Goal: Task Accomplishment & Management: Manage account settings

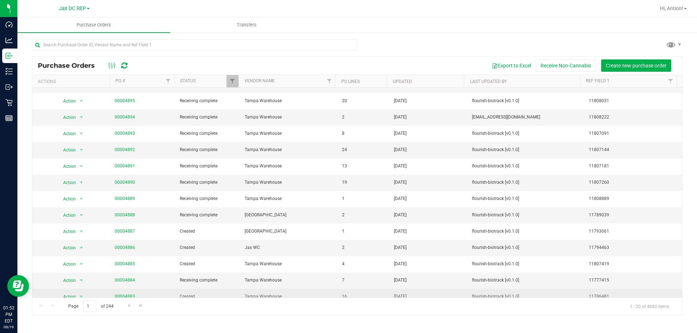
scroll to position [116, 0]
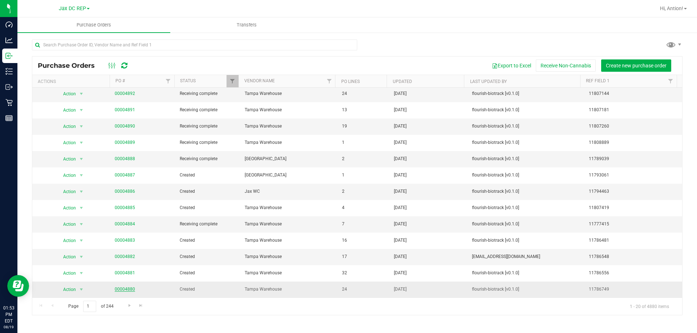
click at [129, 288] on link "00004880" at bounding box center [125, 289] width 20 height 5
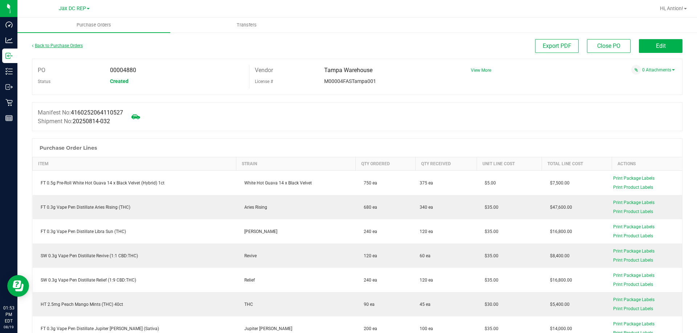
click at [57, 46] on link "Back to Purchase Orders" at bounding box center [57, 45] width 51 height 5
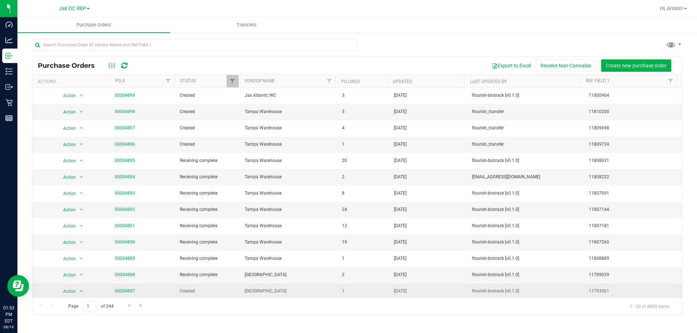
scroll to position [36, 0]
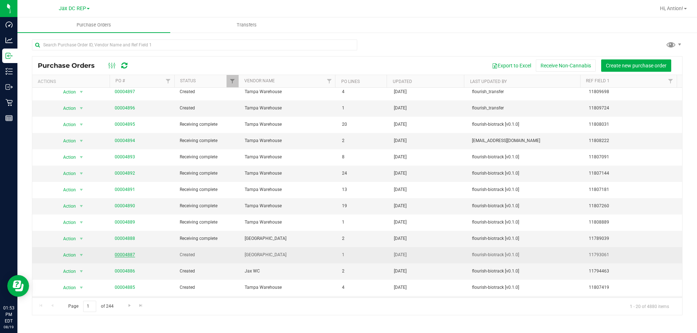
click at [122, 254] on link "00004887" at bounding box center [125, 254] width 20 height 5
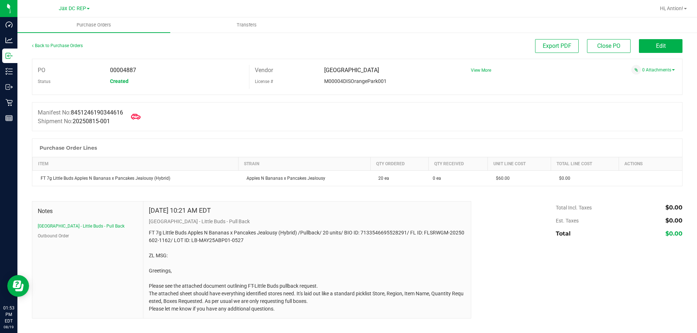
click at [137, 111] on span at bounding box center [136, 117] width 16 height 16
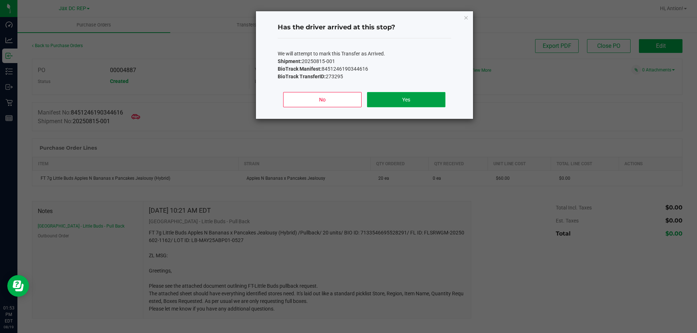
click at [414, 96] on button "Yes" at bounding box center [406, 99] width 78 height 15
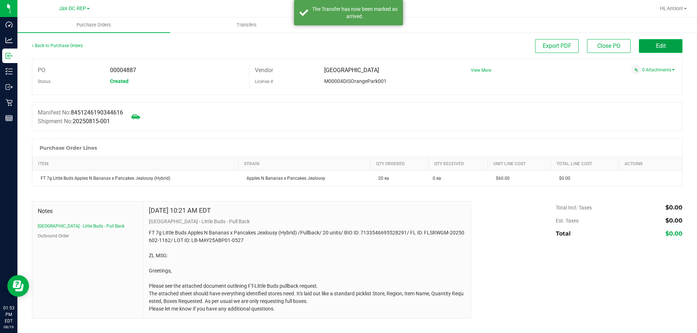
click at [655, 45] on button "Edit" at bounding box center [660, 46] width 44 height 14
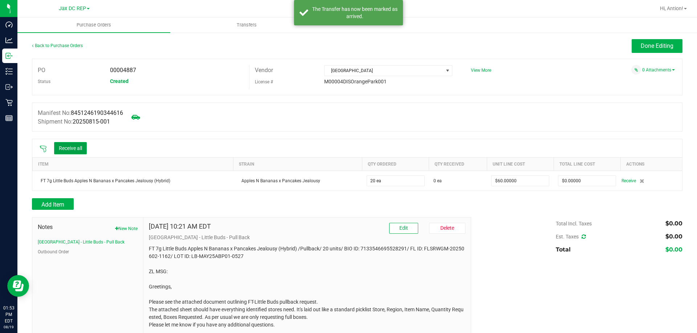
click at [85, 148] on button "Receive all" at bounding box center [70, 148] width 33 height 12
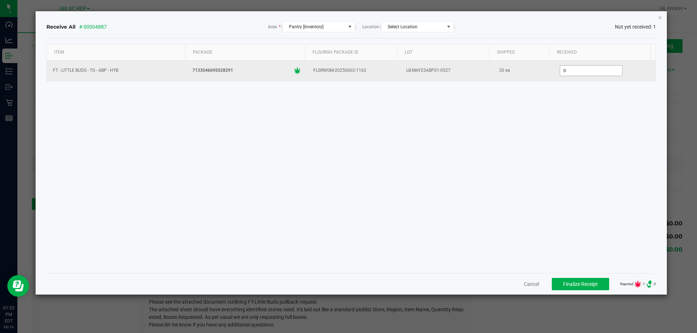
click at [594, 74] on input "0" at bounding box center [591, 71] width 62 height 10
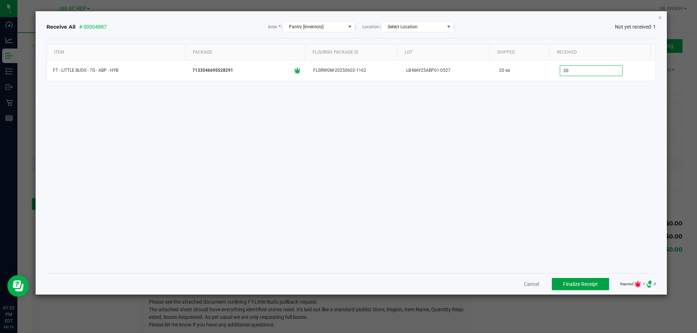
type input "20 ea"
click at [568, 286] on span "Finalize Receipt" at bounding box center [580, 285] width 35 height 6
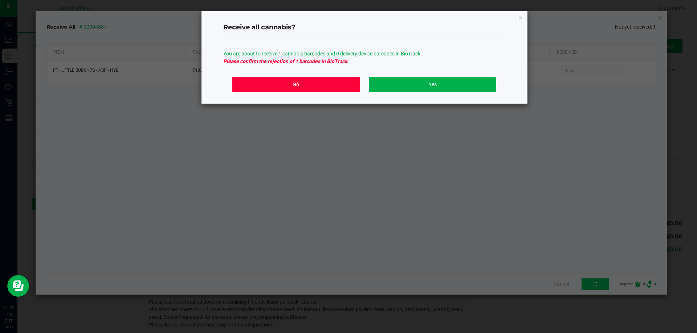
click at [336, 83] on button "No" at bounding box center [295, 84] width 127 height 15
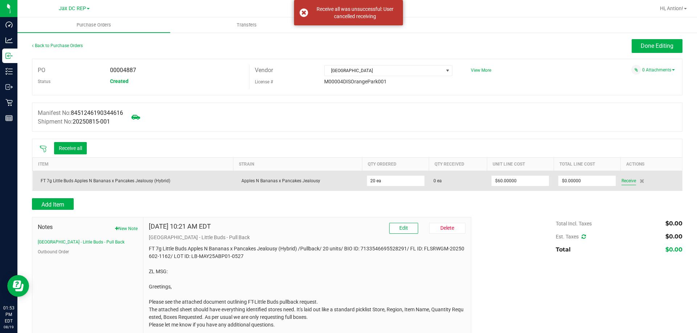
click at [621, 181] on span "Receive" at bounding box center [628, 181] width 15 height 9
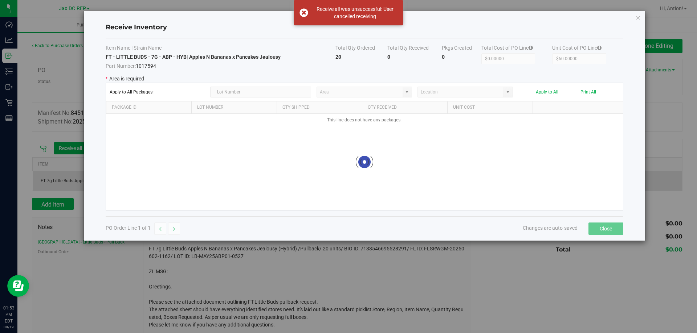
type input "Pantry"
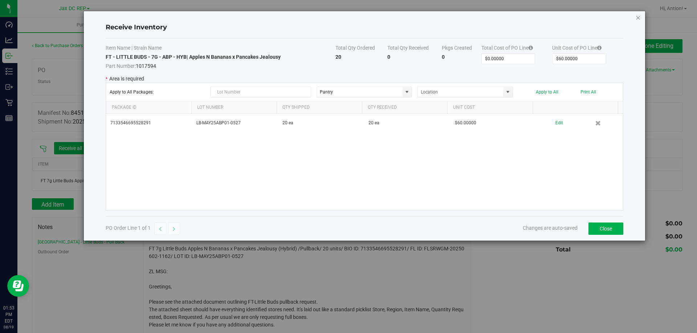
click at [640, 16] on icon "Close modal" at bounding box center [637, 17] width 5 height 9
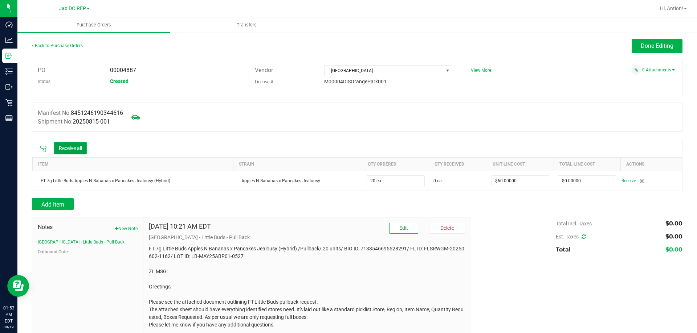
click at [63, 147] on button "Receive all" at bounding box center [70, 148] width 33 height 12
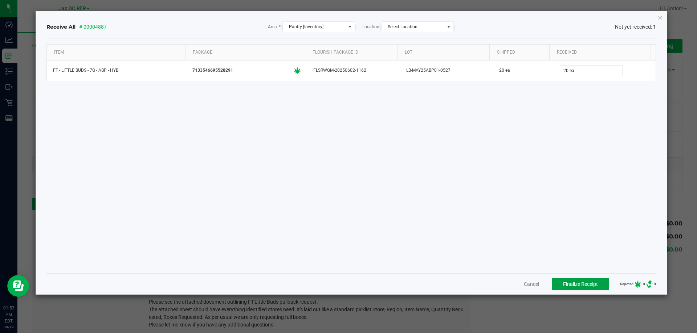
click at [570, 284] on span "Finalize Receipt" at bounding box center [580, 285] width 35 height 6
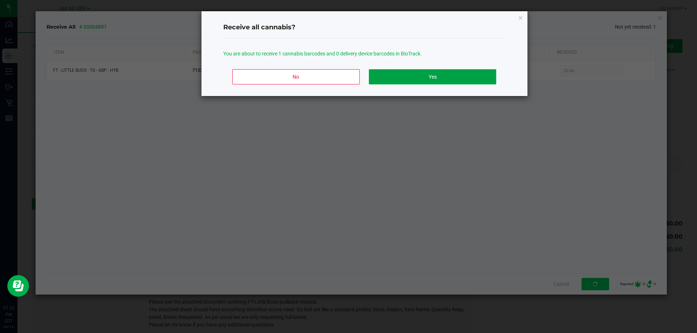
click at [439, 71] on button "Yes" at bounding box center [432, 76] width 127 height 15
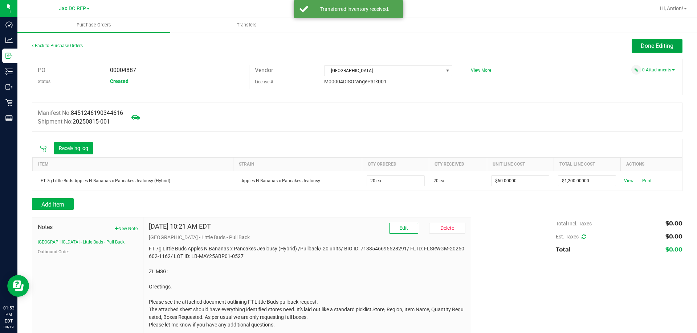
click at [645, 50] on button "Done Editing" at bounding box center [656, 46] width 51 height 14
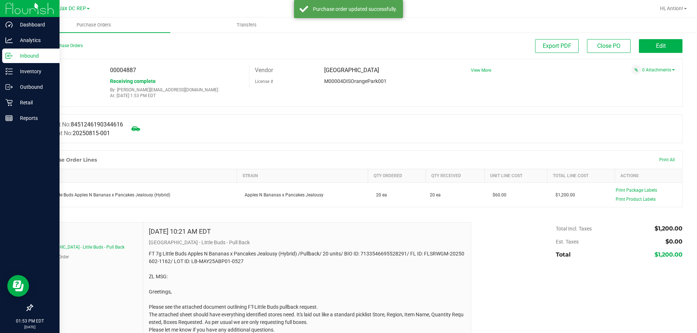
click at [16, 56] on p "Inbound" at bounding box center [35, 56] width 44 height 9
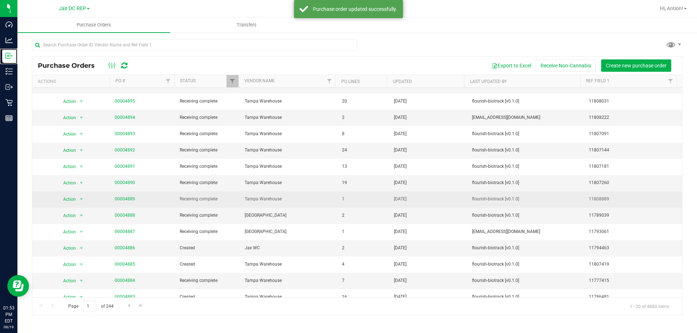
scroll to position [73, 0]
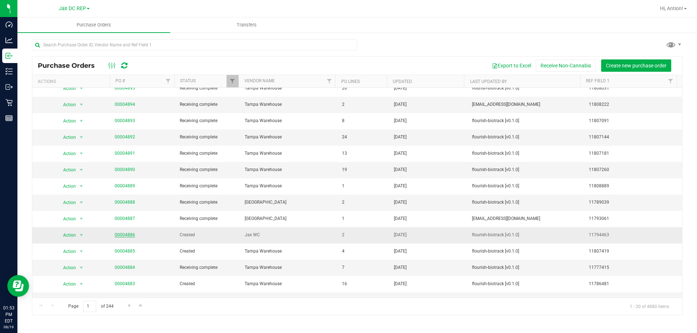
click at [131, 237] on link "00004886" at bounding box center [125, 235] width 20 height 5
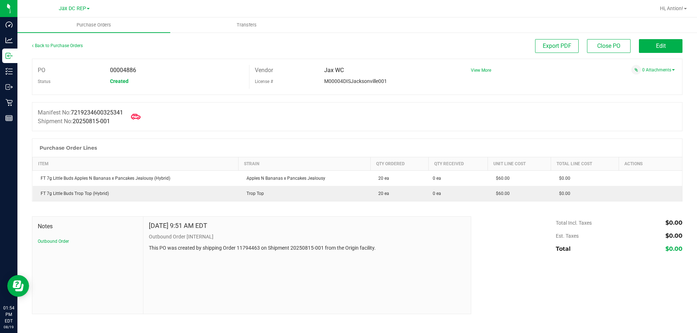
click at [144, 114] on span at bounding box center [136, 117] width 16 height 16
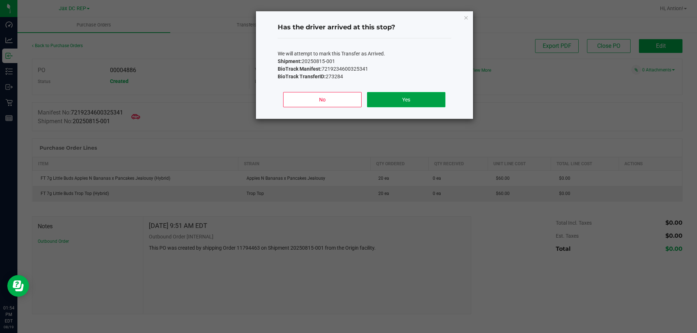
click at [398, 100] on button "Yes" at bounding box center [406, 99] width 78 height 15
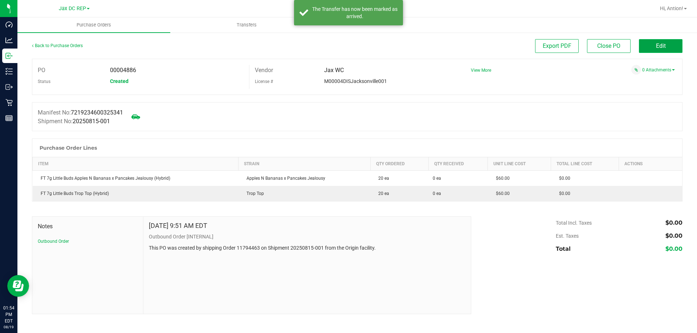
click at [657, 46] on span "Edit" at bounding box center [661, 45] width 10 height 7
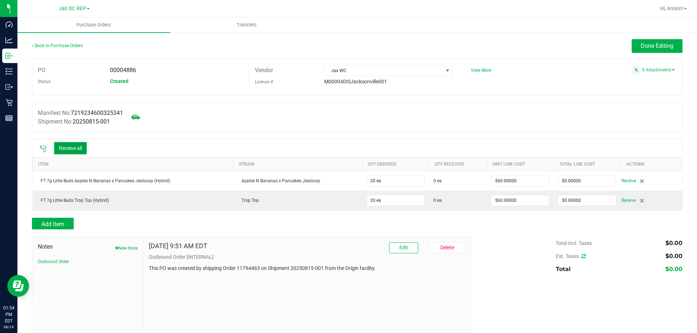
click at [83, 144] on button "Receive all" at bounding box center [70, 148] width 33 height 12
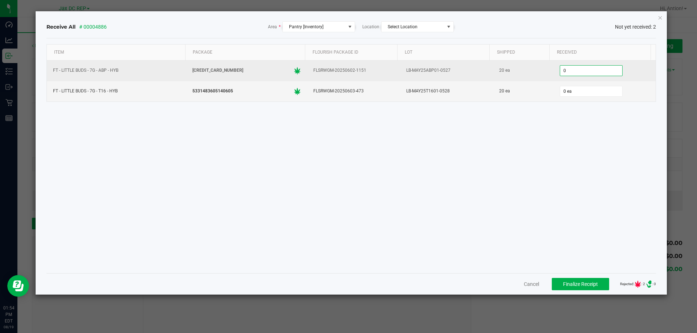
click at [566, 73] on input "0" at bounding box center [591, 71] width 62 height 10
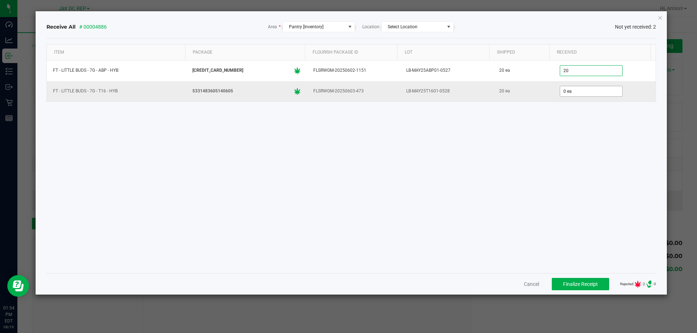
type input "20 ea"
click at [578, 88] on input "0" at bounding box center [591, 91] width 62 height 10
type input "20 ea"
click at [507, 182] on div "Item Package Flourish Package ID Lot Shipped Received FT - LITTLE BUDS - 7G - A…" at bounding box center [350, 155] width 609 height 223
click at [570, 285] on span "Finalize Receipt" at bounding box center [580, 285] width 35 height 6
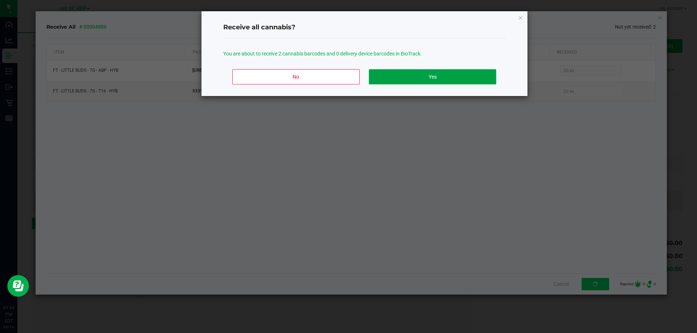
click at [427, 79] on button "Yes" at bounding box center [432, 76] width 127 height 15
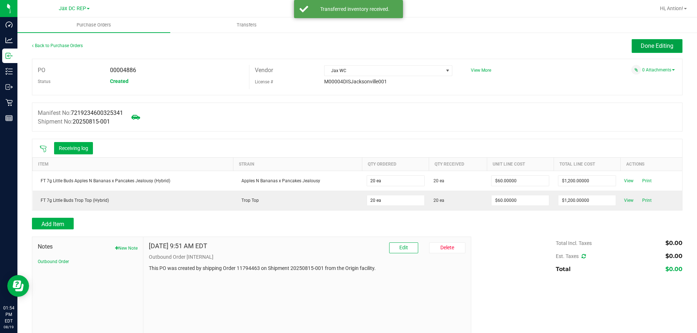
click at [653, 47] on span "Done Editing" at bounding box center [656, 45] width 33 height 7
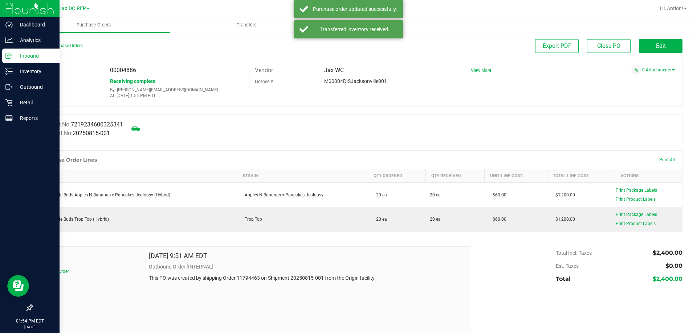
click at [17, 56] on p "Inbound" at bounding box center [35, 56] width 44 height 9
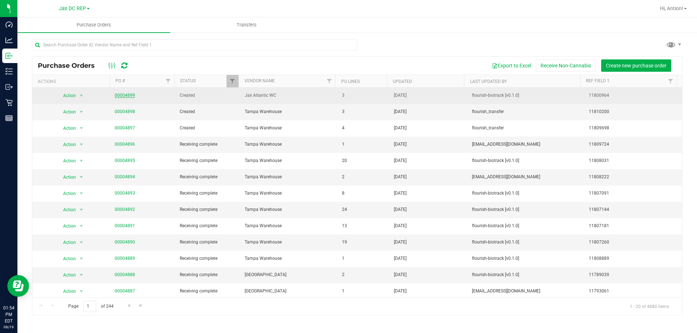
click at [128, 95] on link "00004899" at bounding box center [125, 95] width 20 height 5
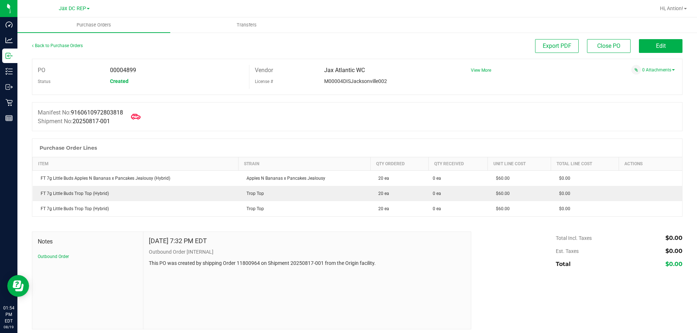
click at [136, 116] on icon at bounding box center [135, 116] width 9 height 5
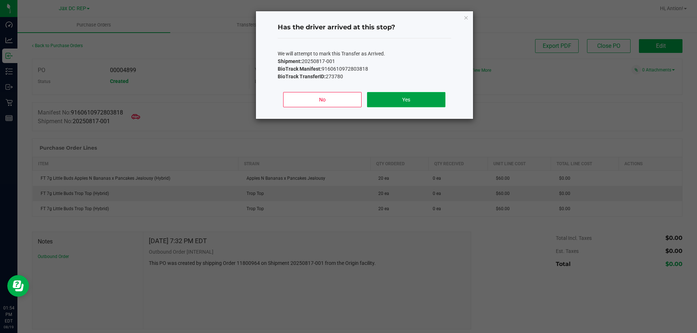
click at [412, 100] on button "Yes" at bounding box center [406, 99] width 78 height 15
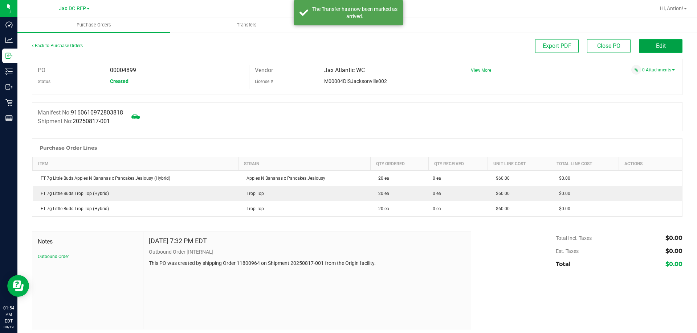
click at [656, 44] on span "Edit" at bounding box center [661, 45] width 10 height 7
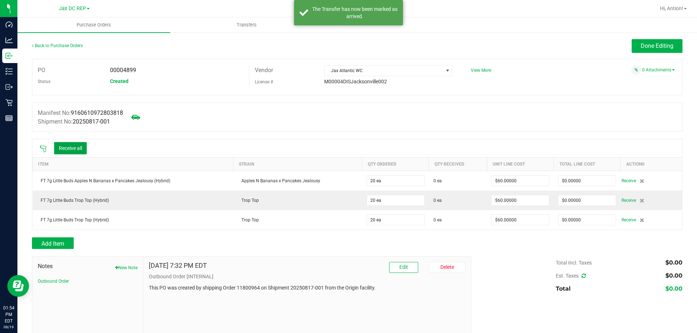
click at [75, 149] on button "Receive all" at bounding box center [70, 148] width 33 height 12
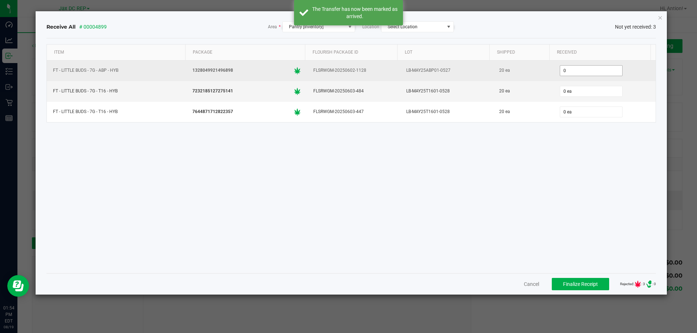
click at [577, 71] on input "0" at bounding box center [591, 71] width 62 height 10
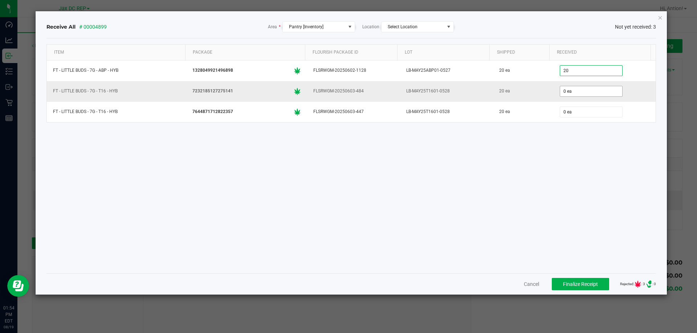
type input "20 ea"
click at [580, 94] on input "0" at bounding box center [591, 91] width 62 height 10
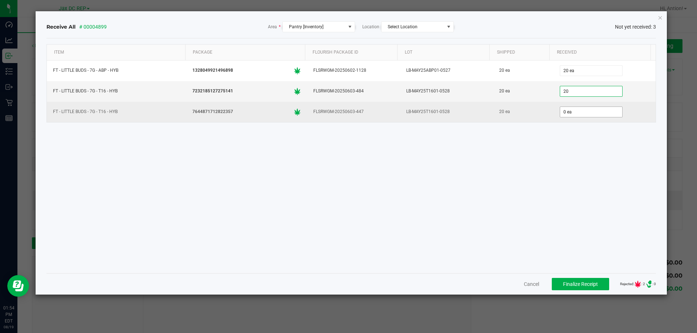
type input "20 ea"
click at [570, 112] on input "0" at bounding box center [591, 112] width 62 height 10
drag, startPoint x: 570, startPoint y: 112, endPoint x: 537, endPoint y: 115, distance: 33.1
click at [537, 115] on tr "FT - LITTLE BUDS - 7G - T16 - HYB 7644871712822357 FLSRWGM-20250603-447 LB-MAY2…" at bounding box center [351, 112] width 609 height 20
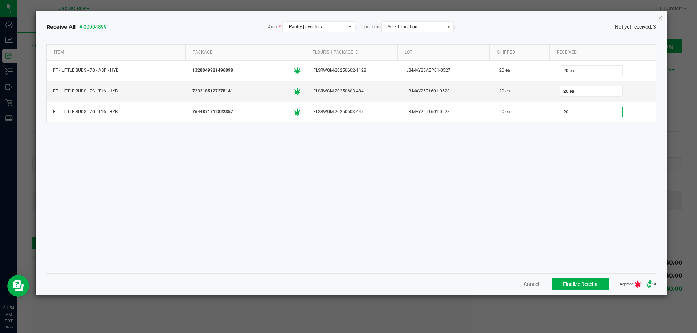
type input "20 ea"
click at [579, 225] on div "Item Package Flourish Package ID Lot Shipped Received FT - LITTLE BUDS - 7G - A…" at bounding box center [350, 155] width 609 height 223
click at [574, 287] on span "Finalize Receipt" at bounding box center [580, 285] width 35 height 6
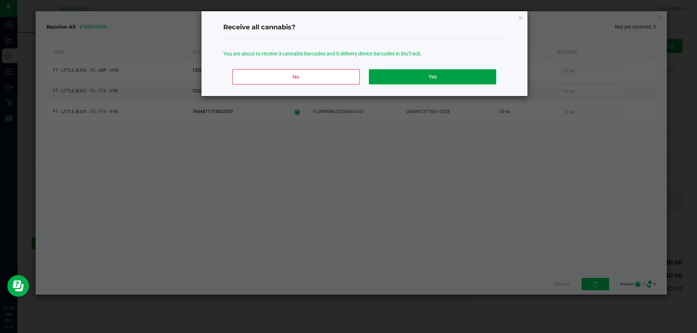
click at [430, 74] on button "Yes" at bounding box center [432, 76] width 127 height 15
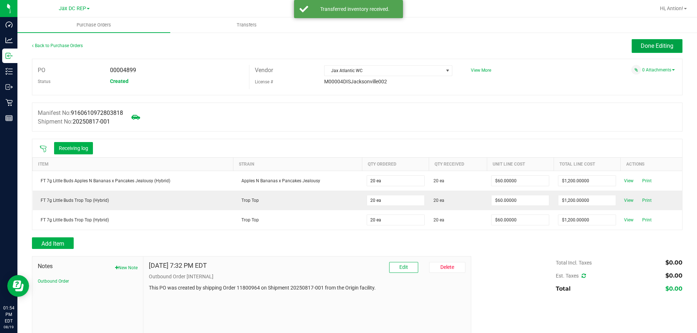
click at [647, 43] on span "Done Editing" at bounding box center [656, 45] width 33 height 7
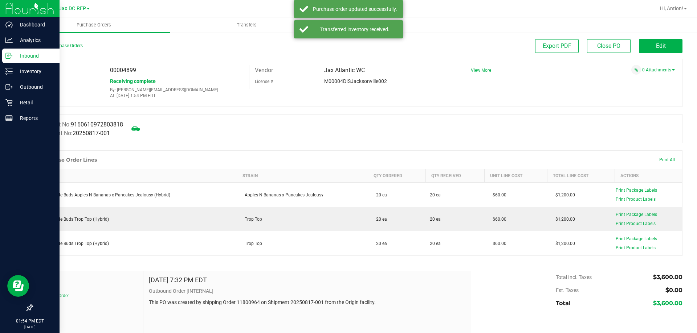
click at [23, 56] on p "Inbound" at bounding box center [35, 56] width 44 height 9
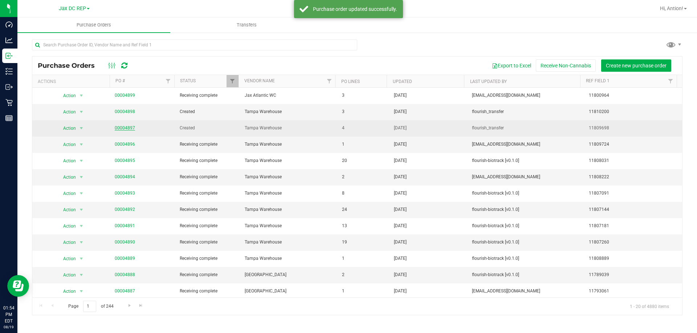
click at [130, 129] on link "00004897" at bounding box center [125, 128] width 20 height 5
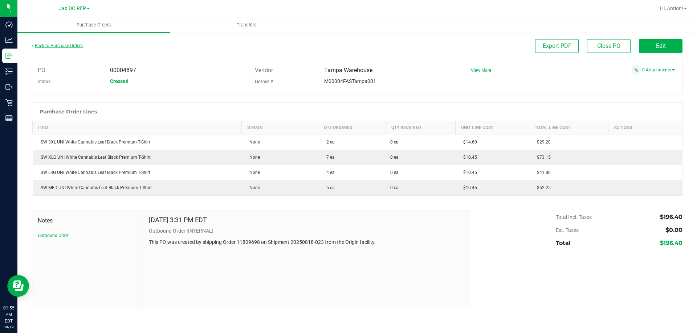
click at [66, 45] on link "Back to Purchase Orders" at bounding box center [57, 45] width 51 height 5
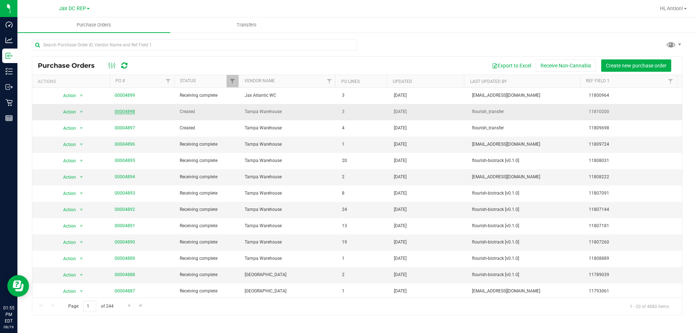
click at [120, 113] on link "00004898" at bounding box center [125, 111] width 20 height 5
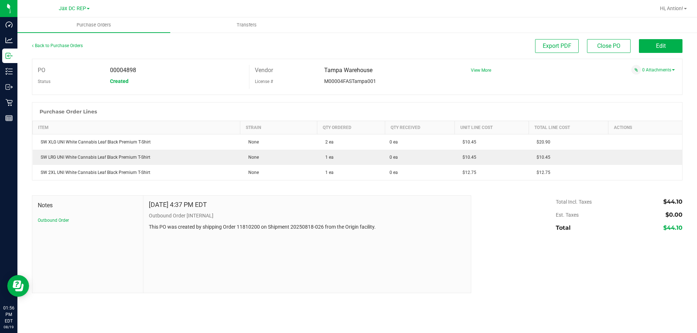
click at [528, 218] on div "Total Incl. Taxes $44.10 Est. Taxes $0.00 Total $44.10" at bounding box center [573, 215] width 217 height 39
click at [505, 202] on div "Total Incl. Taxes $44.10 Est. Taxes $0.00 Total $44.10" at bounding box center [573, 215] width 217 height 39
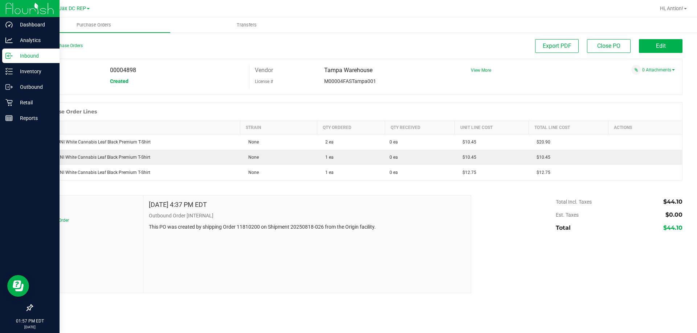
click at [13, 60] on p "Inbound" at bounding box center [35, 56] width 44 height 9
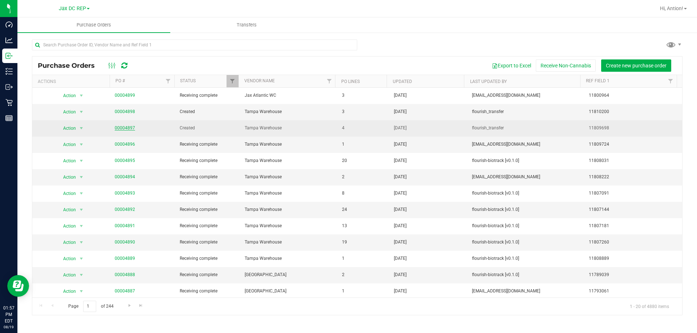
click at [125, 128] on link "00004897" at bounding box center [125, 128] width 20 height 5
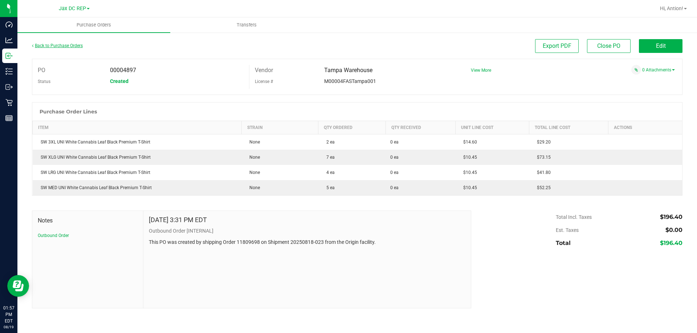
click at [65, 44] on link "Back to Purchase Orders" at bounding box center [57, 45] width 51 height 5
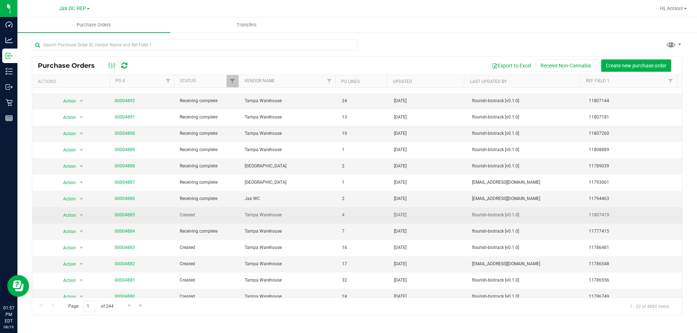
scroll to position [116, 0]
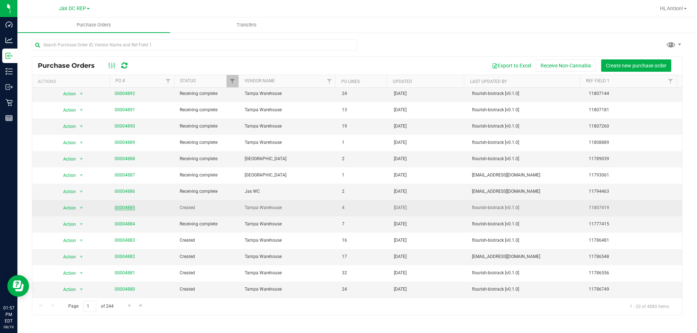
click at [118, 207] on link "00004885" at bounding box center [125, 207] width 20 height 5
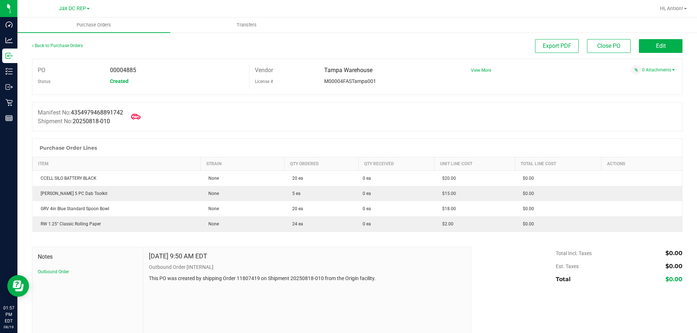
click at [139, 116] on icon at bounding box center [135, 116] width 9 height 9
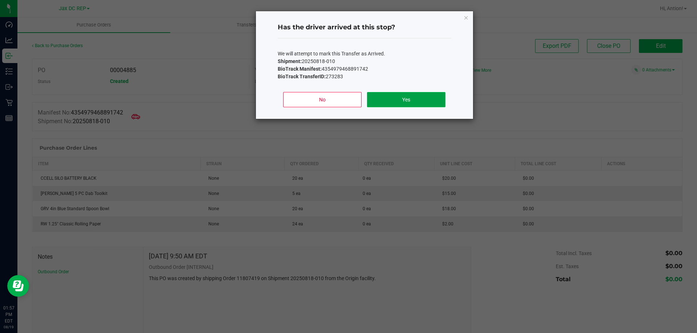
click at [391, 103] on button "Yes" at bounding box center [406, 99] width 78 height 15
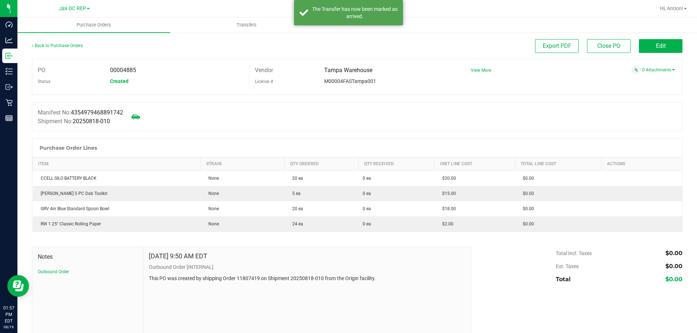
click at [261, 121] on div "Manifest No: 4354979468891742 Shipment No: 20250818-010" at bounding box center [357, 116] width 650 height 29
click at [209, 107] on div "Manifest No: 4354979468891742 Shipment No: 20250818-010" at bounding box center [357, 116] width 650 height 29
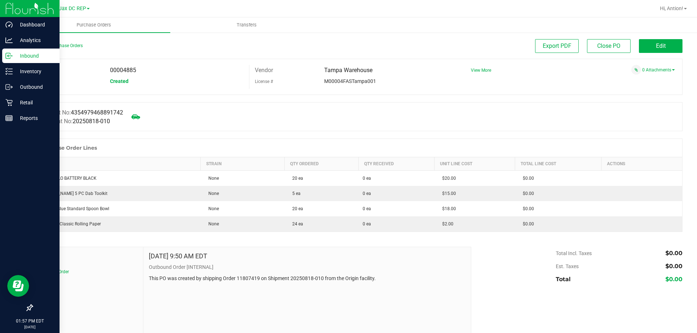
click at [11, 53] on icon at bounding box center [8, 55] width 7 height 7
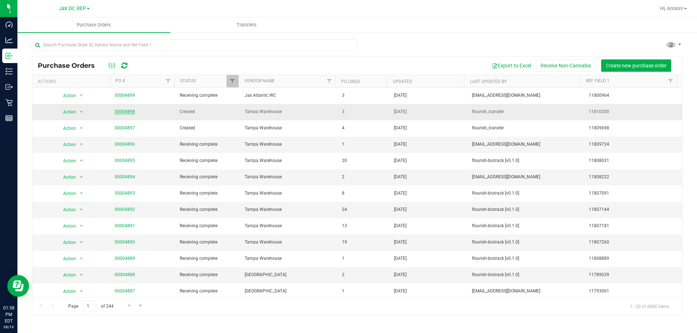
click at [123, 110] on link "00004898" at bounding box center [125, 111] width 20 height 5
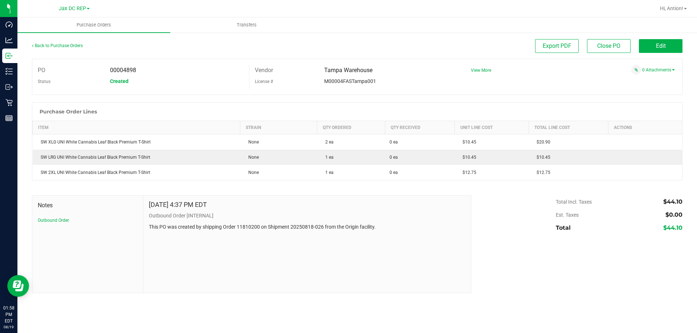
drag, startPoint x: 123, startPoint y: 72, endPoint x: 163, endPoint y: 72, distance: 39.9
click at [163, 72] on div "00004898" at bounding box center [176, 70] width 144 height 11
copy span "4898"
click at [648, 51] on button "Edit" at bounding box center [660, 46] width 44 height 14
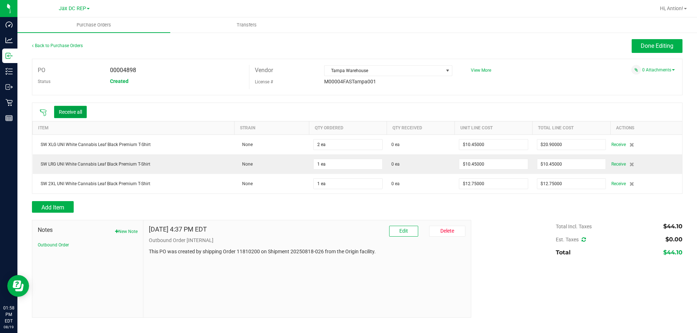
click at [70, 115] on button "Receive all" at bounding box center [70, 112] width 33 height 12
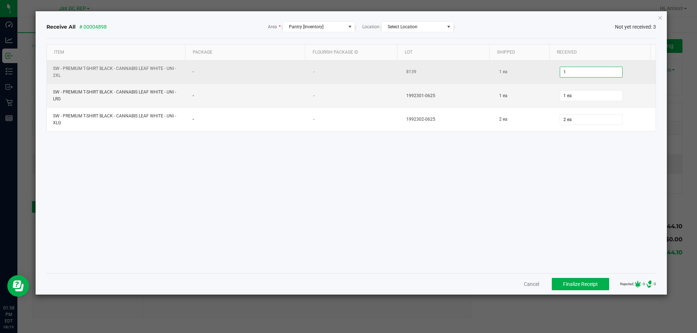
click at [568, 74] on input "1" at bounding box center [591, 72] width 62 height 10
click at [574, 73] on input "1" at bounding box center [591, 72] width 62 height 10
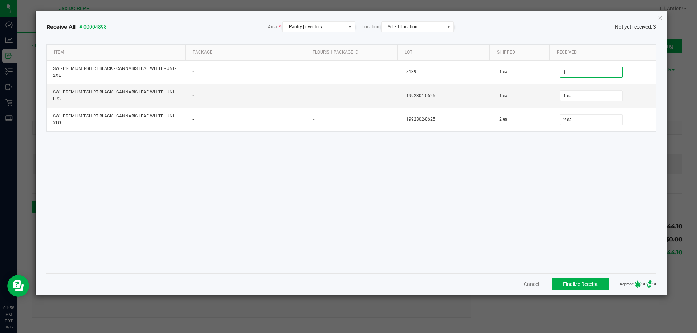
type input "1 ea"
click at [553, 197] on div "Item Package Flourish Package ID Lot Shipped Received SW - PREMIUM T-SHIRT BLAC…" at bounding box center [350, 155] width 609 height 223
click at [572, 282] on span "Finalize Receipt" at bounding box center [580, 285] width 35 height 6
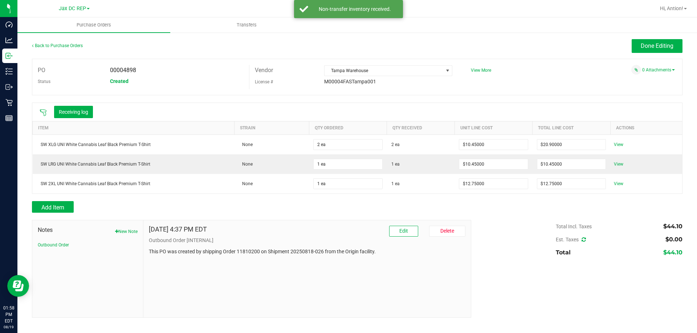
click at [550, 78] on div "PO 00004898 Status Created Vendor [GEOGRAPHIC_DATA] License # M00004FASTampa001…" at bounding box center [357, 77] width 650 height 37
click at [634, 48] on button "Done Editing" at bounding box center [656, 46] width 51 height 14
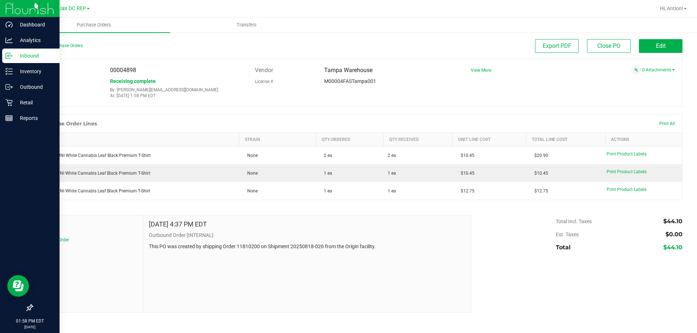
click at [11, 54] on icon at bounding box center [8, 55] width 7 height 7
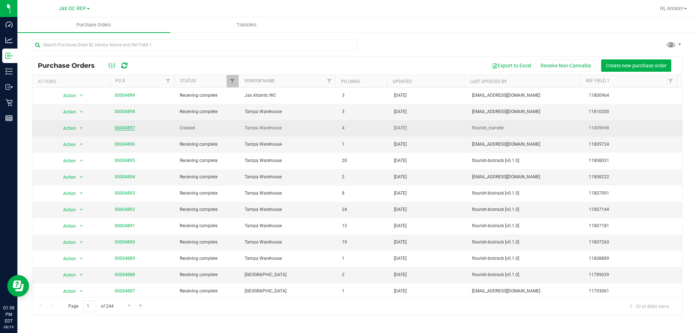
click at [129, 128] on link "00004897" at bounding box center [125, 128] width 20 height 5
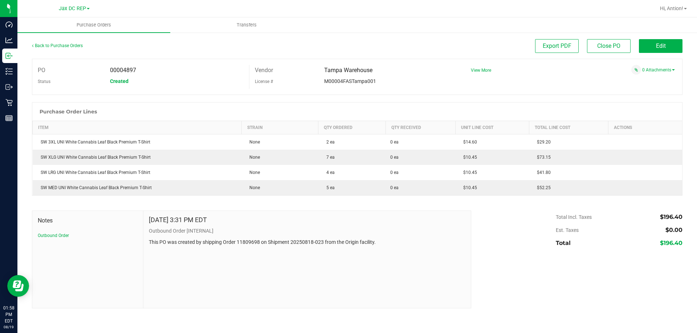
click at [20, 53] on div "Back to Purchase Orders Export PDF Close PO Edit PO 00004897 Status Created Ven…" at bounding box center [356, 174] width 679 height 284
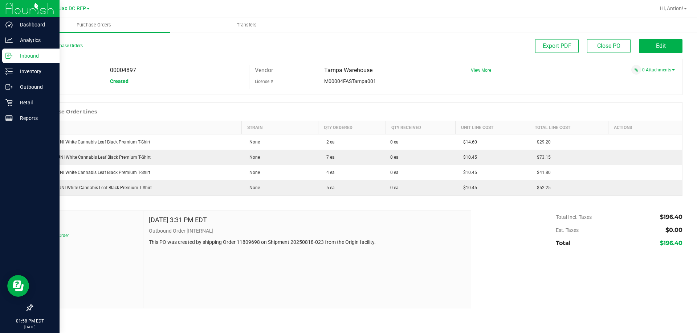
click at [18, 53] on div "Back to Purchase Orders Export PDF Close PO Edit PO 00004897 Status Created Ven…" at bounding box center [356, 174] width 679 height 284
click at [17, 53] on p "Inbound" at bounding box center [35, 56] width 44 height 9
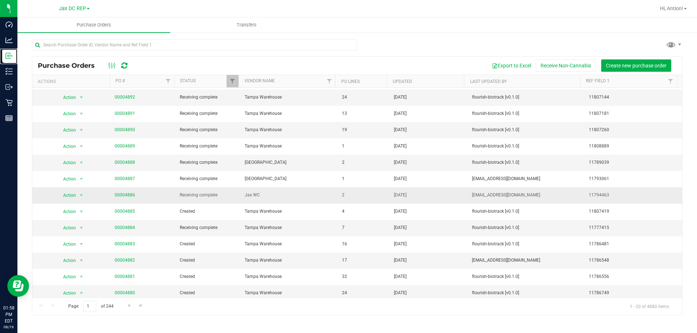
scroll to position [116, 0]
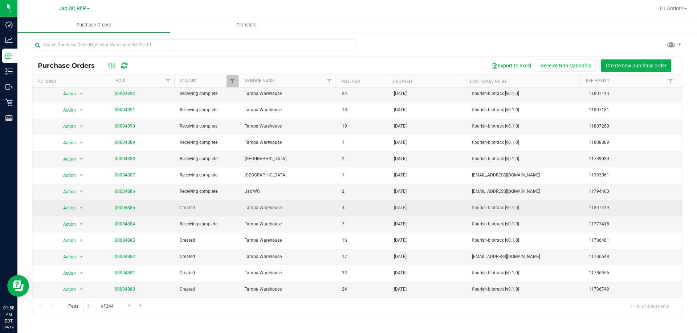
click at [120, 206] on link "00004885" at bounding box center [125, 207] width 20 height 5
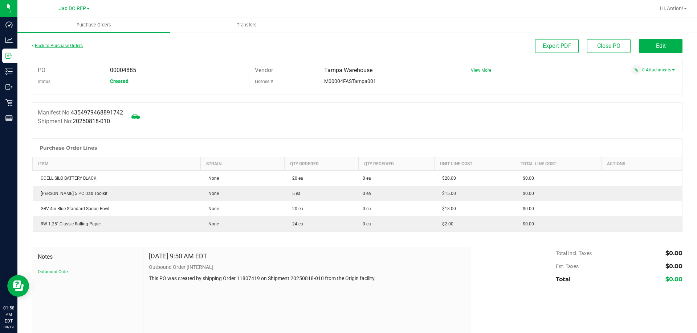
click at [52, 46] on link "Back to Purchase Orders" at bounding box center [57, 45] width 51 height 5
